Goal: Information Seeking & Learning: Check status

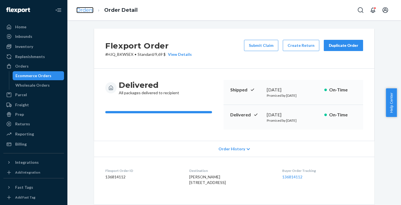
click at [82, 10] on link "Orders" at bounding box center [84, 10] width 17 height 6
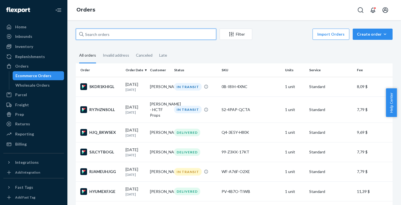
click at [126, 35] on input "text" at bounding box center [146, 34] width 140 height 11
paste input "SKDR1KHIGL"
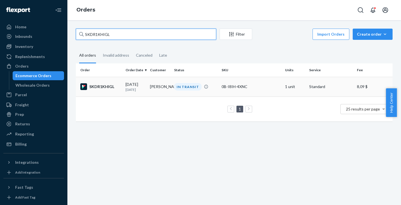
type input "SKDR1KHIGL"
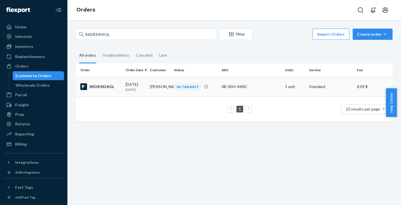
click at [105, 88] on div "SKDR1KHIGL" at bounding box center [100, 86] width 41 height 7
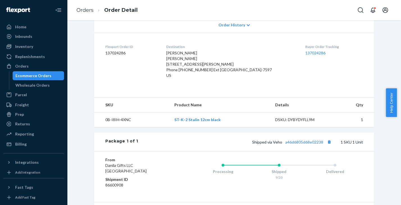
scroll to position [178, 0]
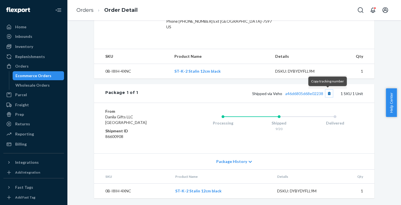
click at [327, 94] on button "Copy tracking number" at bounding box center [328, 93] width 7 height 7
click at [81, 8] on link "Orders" at bounding box center [84, 10] width 17 height 6
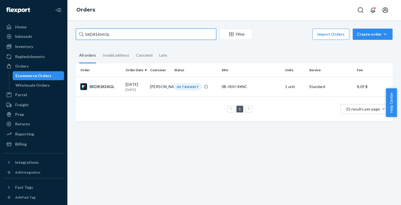
drag, startPoint x: 116, startPoint y: 33, endPoint x: 63, endPoint y: 30, distance: 53.7
click at [76, 30] on input "SKDR1KHIGL" at bounding box center [146, 34] width 140 height 11
paste input "RY7HZNSOL"
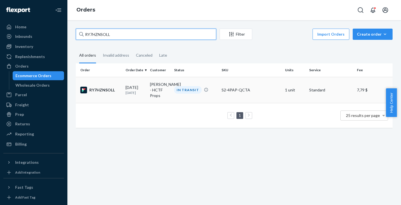
type input "RY7HZNSOLL"
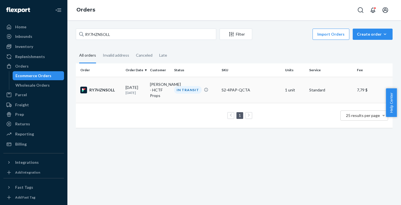
click at [105, 93] on div "RY7HZNSOLL" at bounding box center [100, 90] width 41 height 7
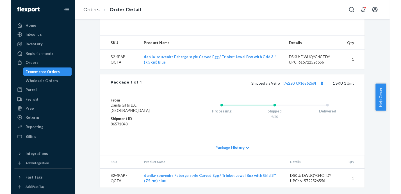
scroll to position [190, 0]
